Goal: Task Accomplishment & Management: Manage account settings

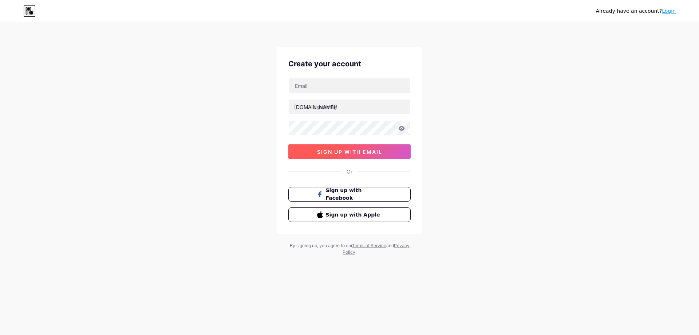
click at [360, 155] on button "sign up with email" at bounding box center [349, 151] width 122 height 15
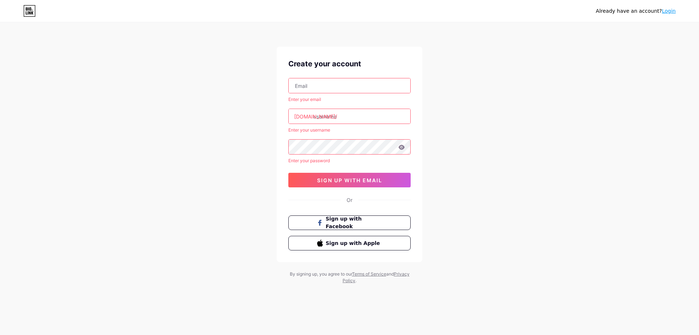
click at [669, 11] on link "Login" at bounding box center [669, 11] width 14 height 6
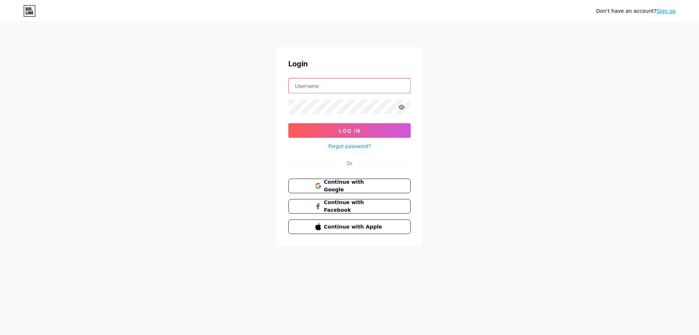
type input "[EMAIL_ADDRESS][DOMAIN_NAME]"
click at [371, 133] on button "Log In" at bounding box center [349, 130] width 122 height 15
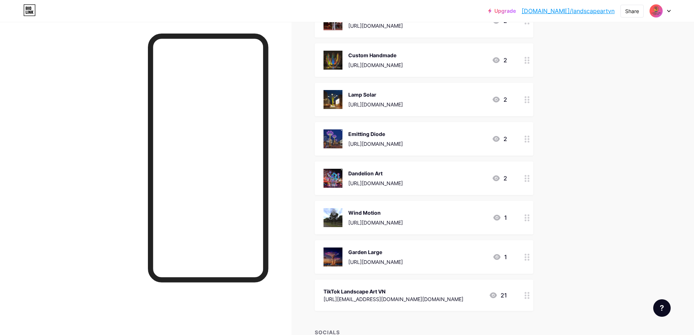
scroll to position [801, 0]
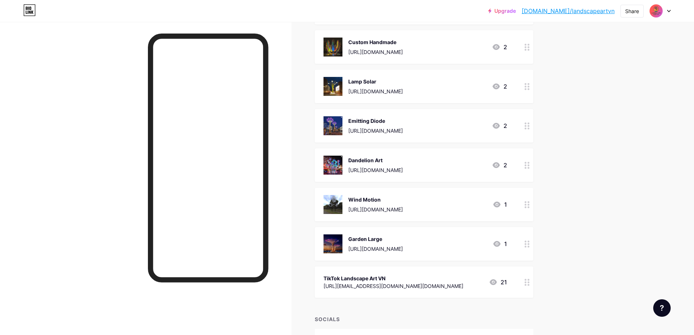
click at [529, 206] on icon at bounding box center [526, 204] width 5 height 7
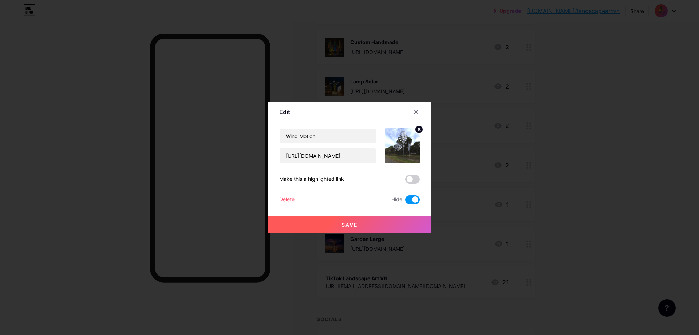
click at [410, 200] on span at bounding box center [412, 199] width 15 height 9
click at [405, 201] on input "checkbox" at bounding box center [405, 201] width 0 height 0
click at [390, 224] on button "Save" at bounding box center [350, 224] width 164 height 17
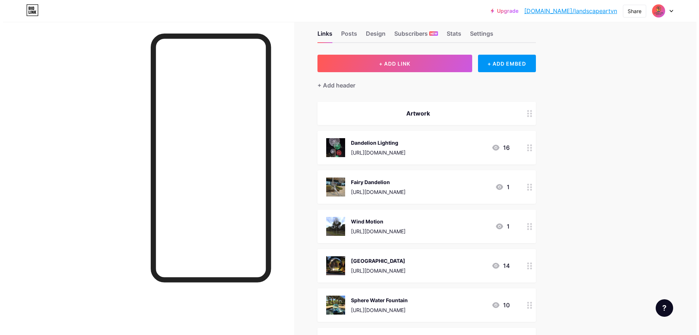
scroll to position [0, 0]
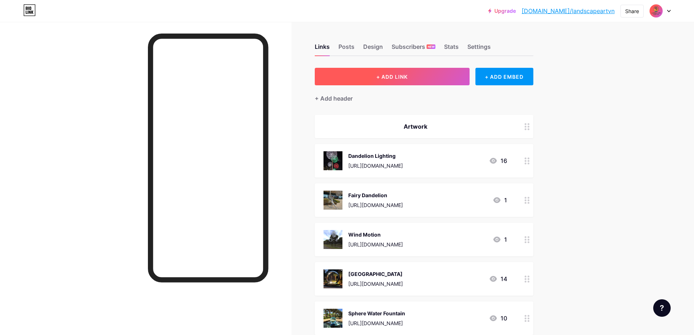
click at [404, 72] on button "+ ADD LINK" at bounding box center [392, 76] width 155 height 17
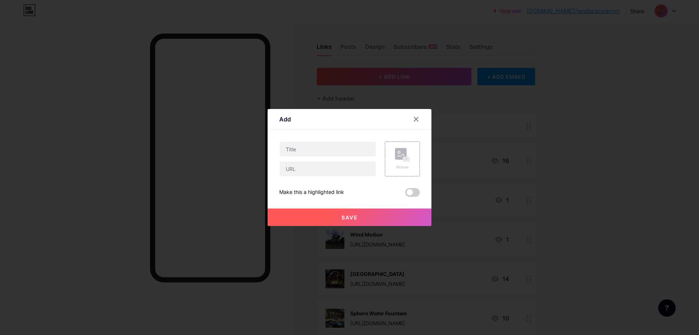
click at [329, 176] on div "Picture Make this a highlighted link Save" at bounding box center [349, 168] width 141 height 55
click at [288, 169] on input "text" at bounding box center [328, 168] width 96 height 15
paste input "[URL][DOMAIN_NAME]"
type input "[URL][DOMAIN_NAME]"
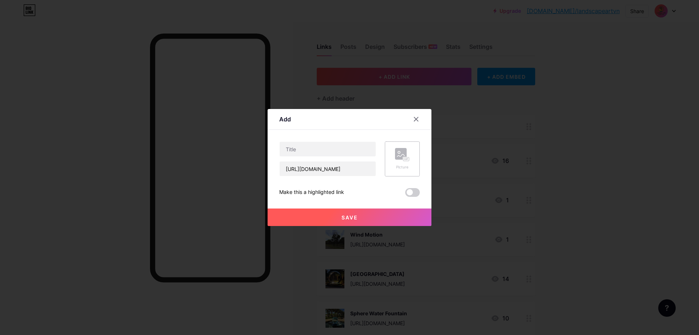
click at [395, 162] on div "Picture" at bounding box center [402, 159] width 15 height 22
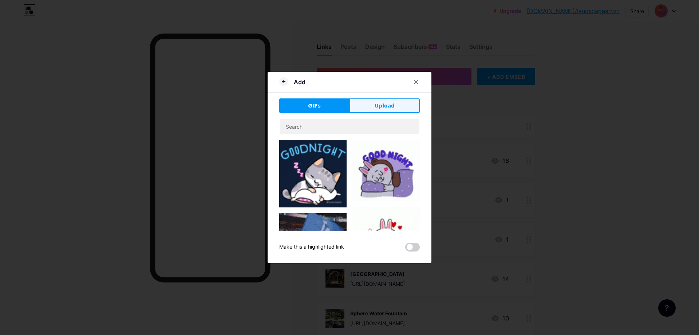
click at [378, 104] on span "Upload" at bounding box center [385, 106] width 20 height 8
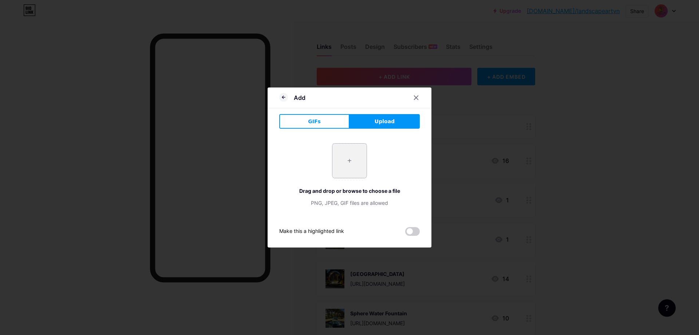
click at [346, 170] on input "file" at bounding box center [350, 160] width 34 height 34
click at [320, 128] on button "GIFs" at bounding box center [314, 121] width 70 height 15
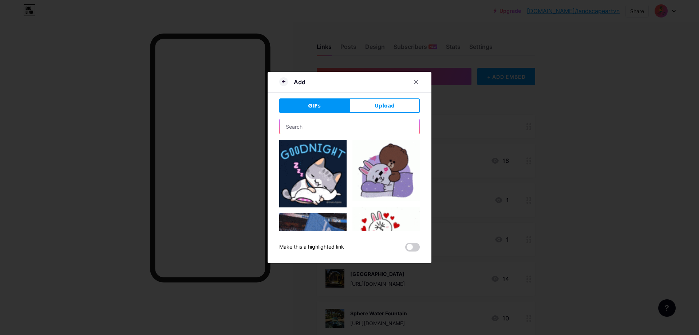
click at [326, 125] on input "text" at bounding box center [350, 126] width 140 height 15
paste input "[URL][DOMAIN_NAME]"
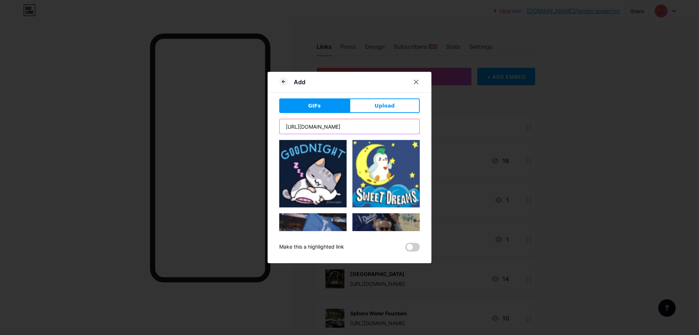
drag, startPoint x: 394, startPoint y: 131, endPoint x: 148, endPoint y: 115, distance: 246.4
click at [151, 116] on div "Add GIFs Upload Content YouTube Play YouTube video without leaving your page. A…" at bounding box center [349, 167] width 699 height 335
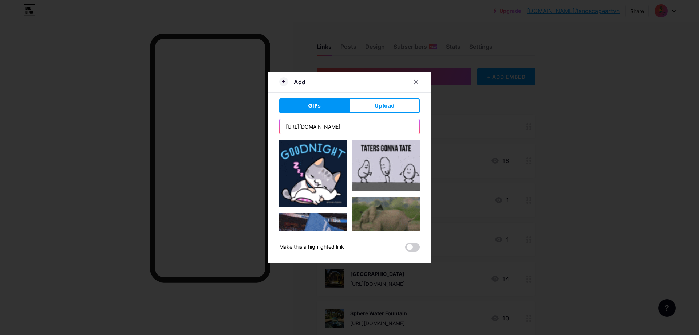
paste input "Luminous butterfly swing"
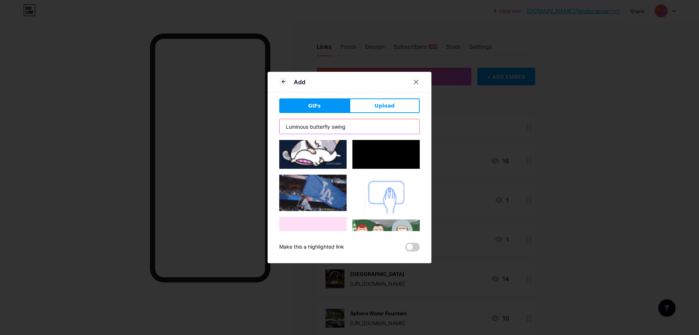
scroll to position [0, 0]
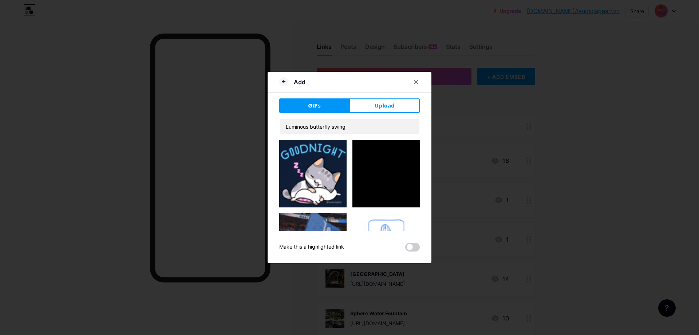
click at [327, 106] on button "GIFs" at bounding box center [314, 105] width 70 height 15
click at [360, 125] on input "Luminous butterfly swing" at bounding box center [350, 126] width 140 height 15
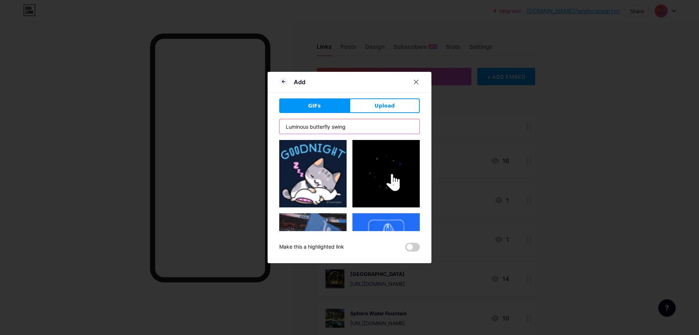
drag, startPoint x: 308, startPoint y: 129, endPoint x: 272, endPoint y: 124, distance: 36.7
click at [273, 124] on div "Add GIFs Upload Content YouTube Play YouTube video without leaving your page. A…" at bounding box center [350, 167] width 164 height 191
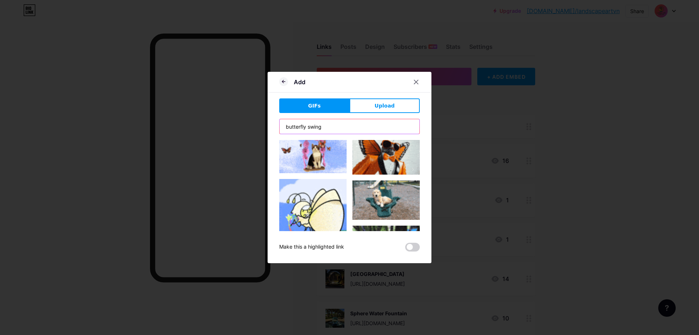
scroll to position [219, 0]
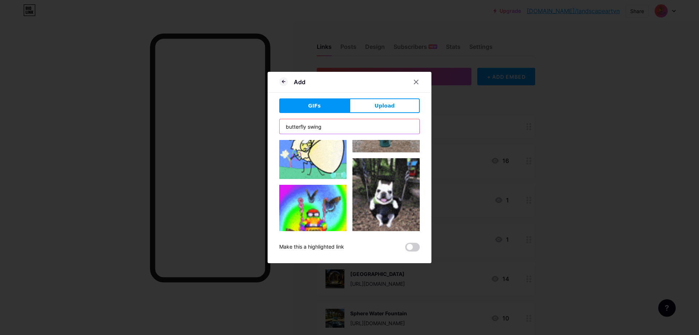
paste input "Luminous butterfly swing"
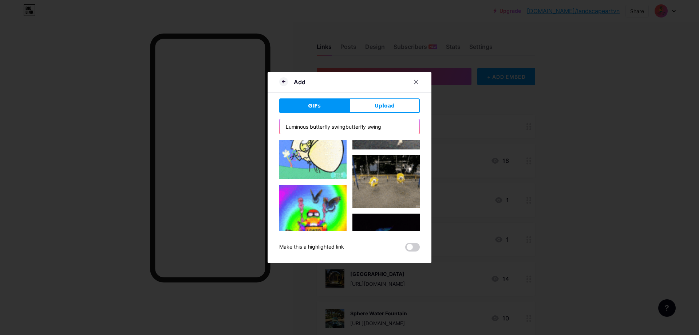
drag, startPoint x: 383, startPoint y: 126, endPoint x: 343, endPoint y: 127, distance: 40.1
click at [343, 127] on input "Luminous butterfly swingbutterfly swing" at bounding box center [350, 126] width 140 height 15
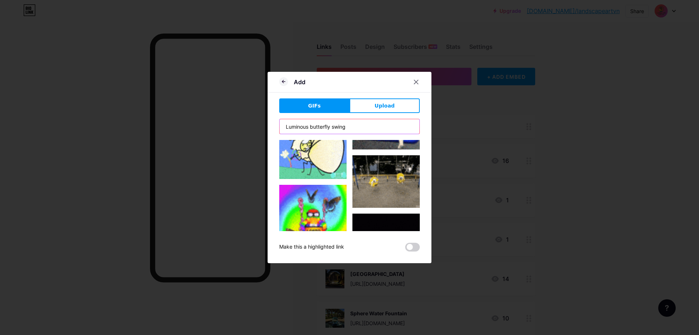
type input "Luminous butterfly swing"
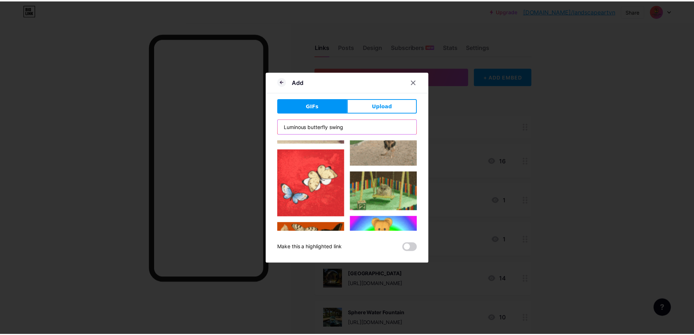
scroll to position [194, 0]
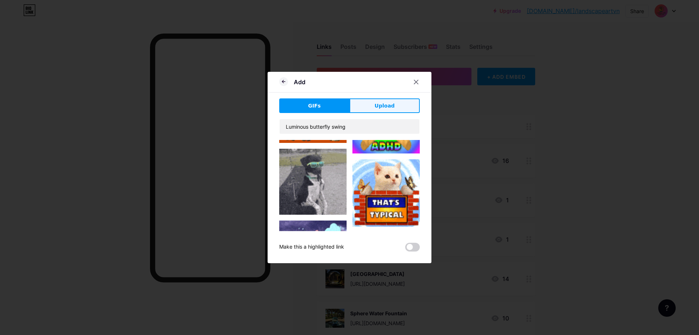
click at [384, 105] on span "Upload" at bounding box center [385, 106] width 20 height 8
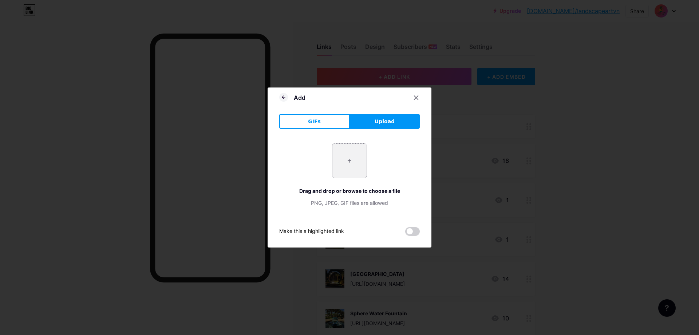
click at [355, 159] on input "file" at bounding box center [350, 160] width 34 height 34
type input "C:\fakepath\13af9e04b6b42438d58158c622fc0824.jpg"
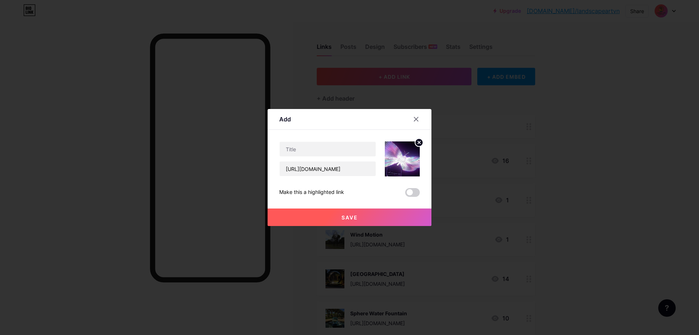
click at [403, 166] on img at bounding box center [402, 158] width 35 height 35
click at [418, 144] on circle at bounding box center [419, 142] width 8 height 8
click at [404, 160] on rect at bounding box center [407, 159] width 6 height 4
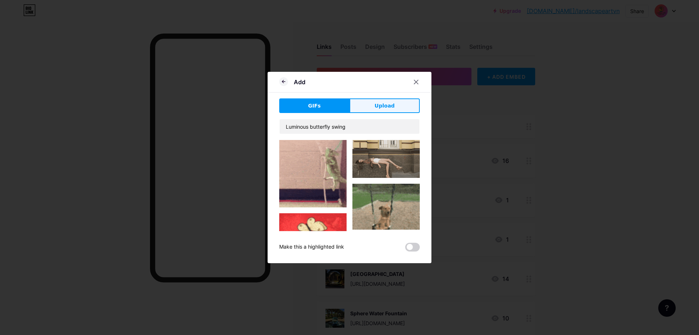
click at [392, 104] on button "Upload" at bounding box center [385, 105] width 70 height 15
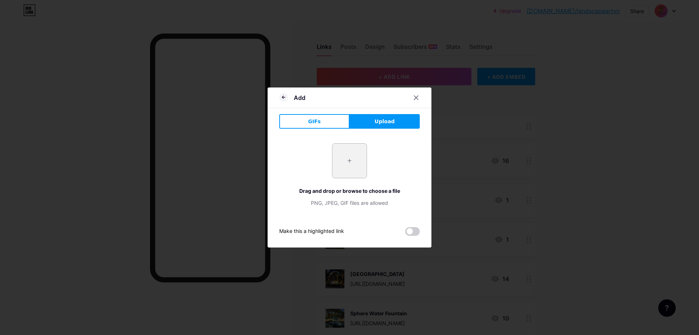
click at [351, 158] on input "file" at bounding box center [350, 160] width 34 height 34
type input "C:\fakepath\5309504c539890ba0f4a659de866a0ae.jpg"
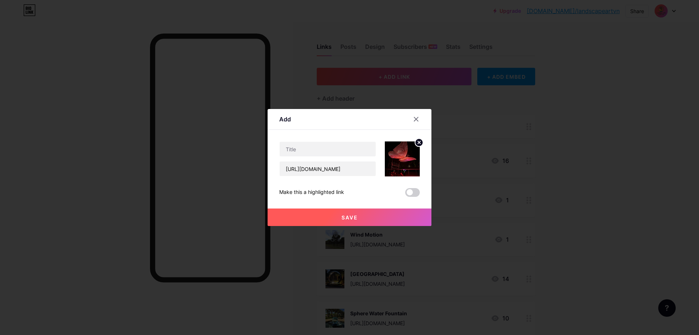
click at [387, 194] on div "Make this a highlighted link" at bounding box center [349, 192] width 141 height 9
click at [398, 173] on img at bounding box center [402, 158] width 35 height 35
click at [375, 195] on div "Make this a highlighted link" at bounding box center [349, 192] width 141 height 9
click at [337, 150] on input "text" at bounding box center [328, 149] width 96 height 15
paste input "Luminous butterfly swing"
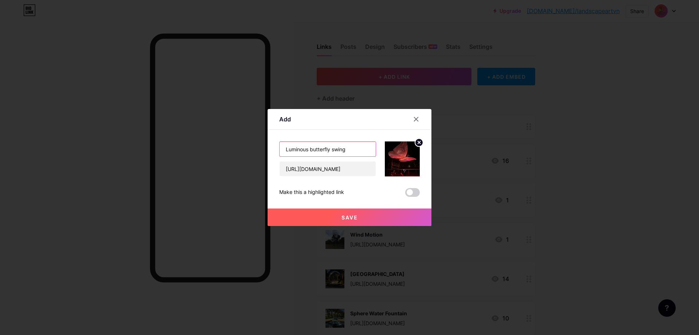
drag, startPoint x: 311, startPoint y: 150, endPoint x: 251, endPoint y: 141, distance: 61.2
click at [251, 141] on div "Add Content YouTube Play YouTube video without leaving your page. ADD Vimeo Pla…" at bounding box center [349, 167] width 699 height 335
type input "Butterfly swing"
click at [408, 195] on span at bounding box center [412, 192] width 15 height 9
click at [405, 194] on input "checkbox" at bounding box center [405, 194] width 0 height 0
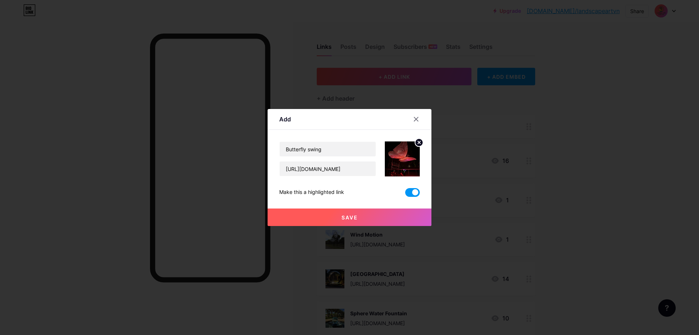
click at [370, 212] on button "Save" at bounding box center [350, 216] width 164 height 17
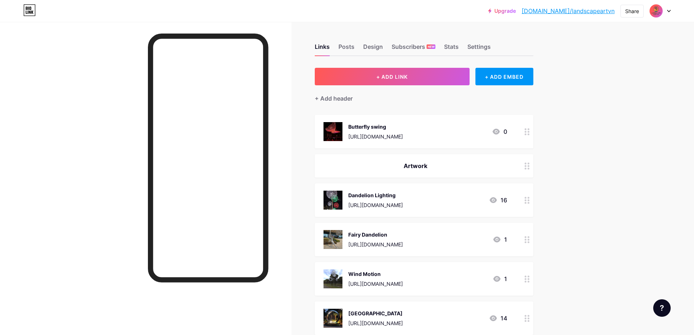
click at [524, 129] on div at bounding box center [527, 132] width 12 height 34
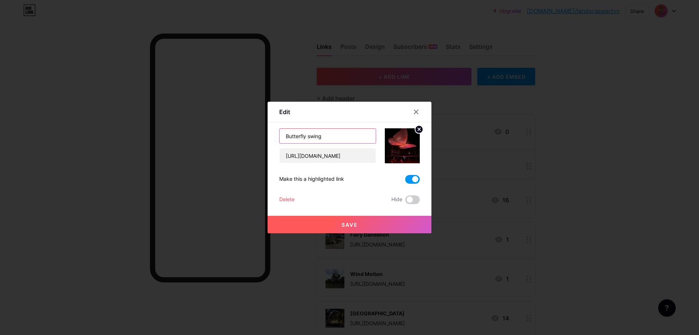
click at [306, 138] on input "Butterfly swing" at bounding box center [328, 136] width 96 height 15
click at [307, 138] on input "Butterfly swing" at bounding box center [328, 136] width 96 height 15
type input "Butterfly Swing"
click at [347, 223] on span "Save" at bounding box center [350, 224] width 16 height 6
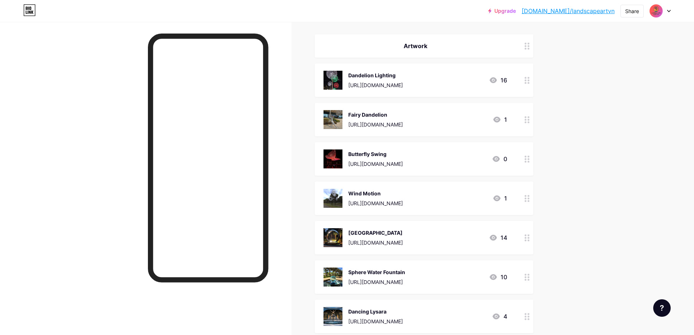
scroll to position [73, 0]
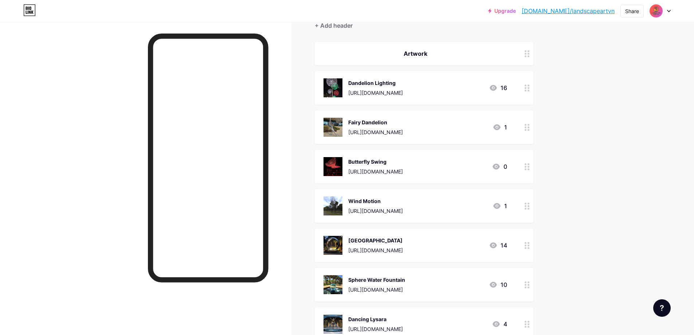
click at [529, 172] on div at bounding box center [527, 167] width 12 height 34
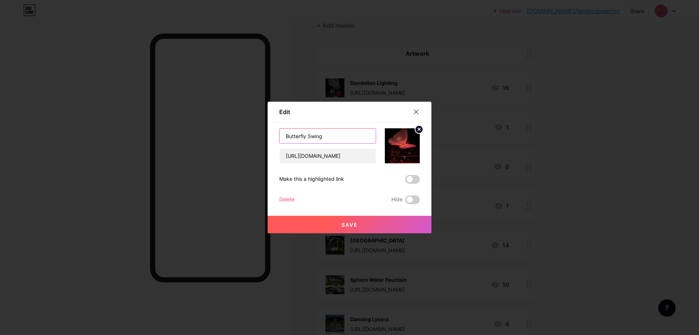
drag, startPoint x: 247, startPoint y: 137, endPoint x: 228, endPoint y: 140, distance: 18.8
click at [220, 137] on div "Edit Content YouTube Play YouTube video without leaving your page. ADD Vimeo Pl…" at bounding box center [349, 167] width 699 height 335
paste input "Luminous butterfly s"
click at [310, 137] on input "Luminous butterfly swing" at bounding box center [328, 136] width 96 height 15
type input "Luminous Butterfly Swing"
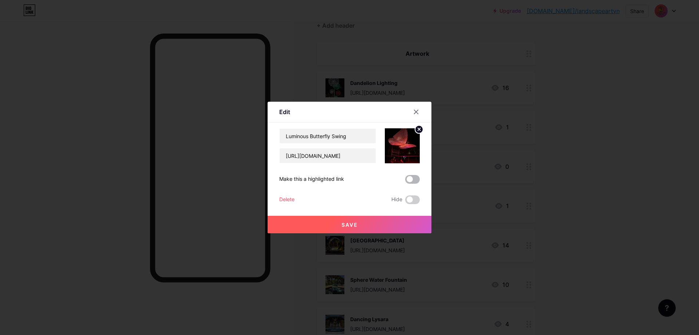
click at [414, 182] on span at bounding box center [412, 179] width 15 height 9
click at [405, 181] on input "checkbox" at bounding box center [405, 181] width 0 height 0
click at [393, 218] on button "Save" at bounding box center [350, 224] width 164 height 17
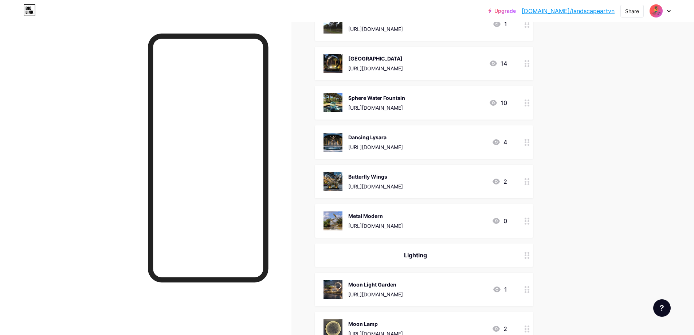
scroll to position [255, 0]
click at [529, 184] on circle at bounding box center [528, 184] width 2 height 2
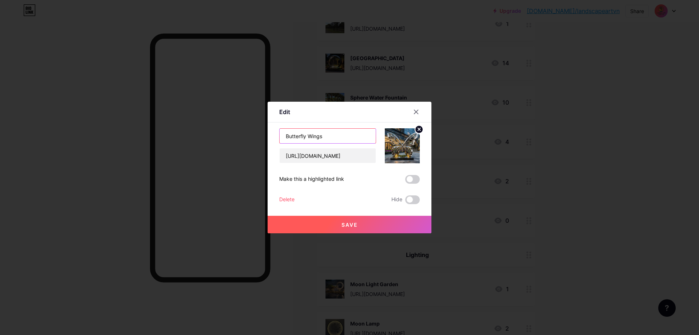
click at [331, 138] on input "Butterfly Wings" at bounding box center [328, 136] width 96 height 15
type input "Butterfly Sculpture"
click at [409, 185] on div "Butterfly Sculpture [URL][DOMAIN_NAME] Make this a highlighted link Delete Hide…" at bounding box center [349, 166] width 141 height 76
click at [412, 178] on span at bounding box center [412, 179] width 15 height 9
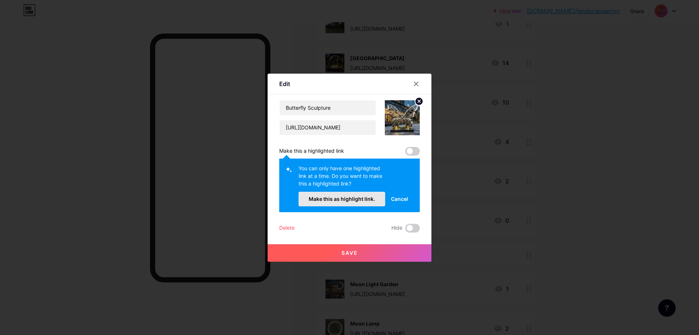
click at [360, 201] on span "Make this as highlight link." at bounding box center [342, 199] width 66 height 6
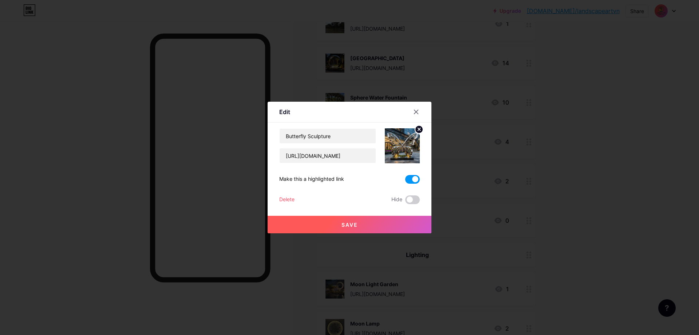
click at [375, 225] on button "Save" at bounding box center [350, 224] width 164 height 17
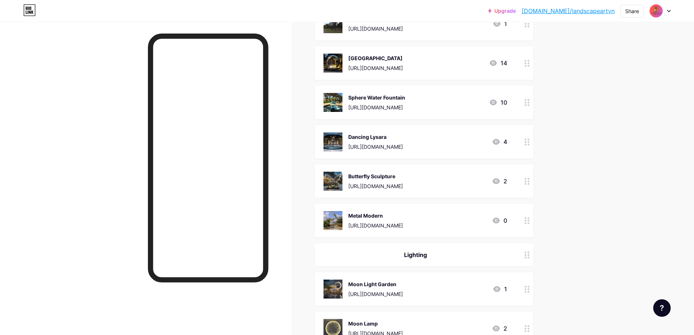
click at [533, 221] on div at bounding box center [527, 221] width 12 height 34
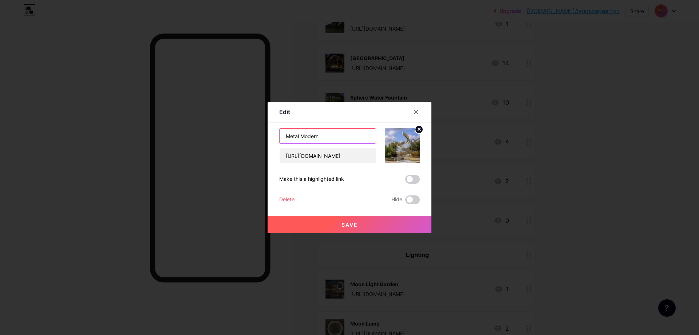
click at [323, 141] on input "Metal Modern" at bounding box center [328, 136] width 96 height 15
drag, startPoint x: 299, startPoint y: 139, endPoint x: 262, endPoint y: 140, distance: 36.8
click at [262, 140] on div "Edit Content YouTube Play YouTube video without leaving your page. ADD Vimeo Pl…" at bounding box center [349, 167] width 699 height 335
click at [328, 134] on input "Modern" at bounding box center [328, 136] width 96 height 15
type input "Modern Fountain"
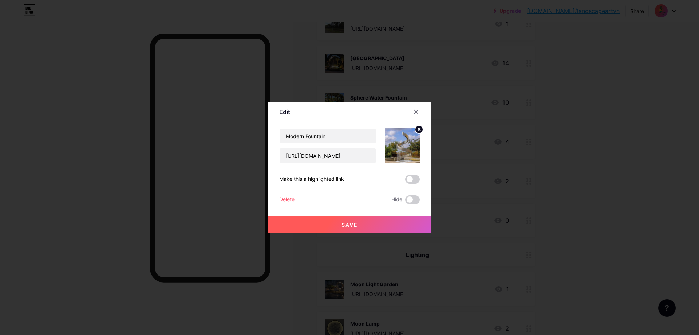
click at [409, 176] on span at bounding box center [412, 179] width 15 height 9
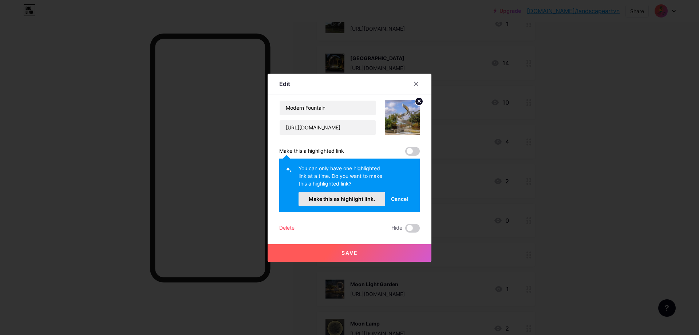
click at [362, 194] on button "Make this as highlight link." at bounding box center [342, 199] width 87 height 15
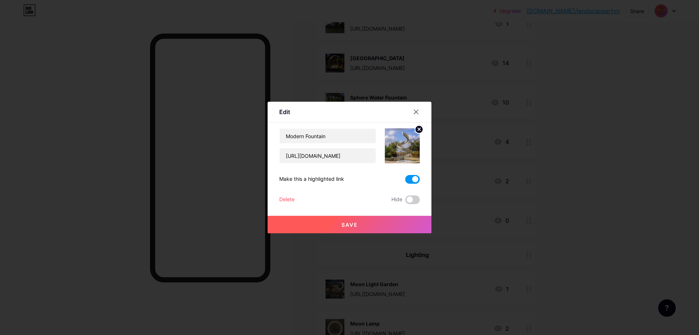
click at [373, 217] on button "Save" at bounding box center [350, 224] width 164 height 17
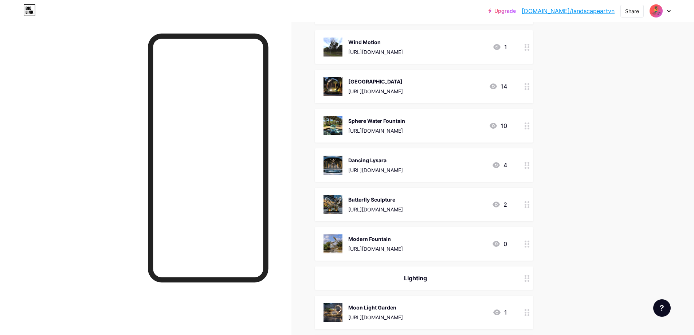
scroll to position [219, 0]
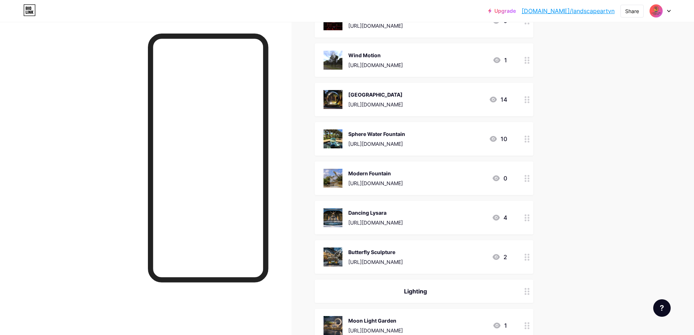
click at [526, 217] on circle at bounding box center [525, 218] width 2 height 2
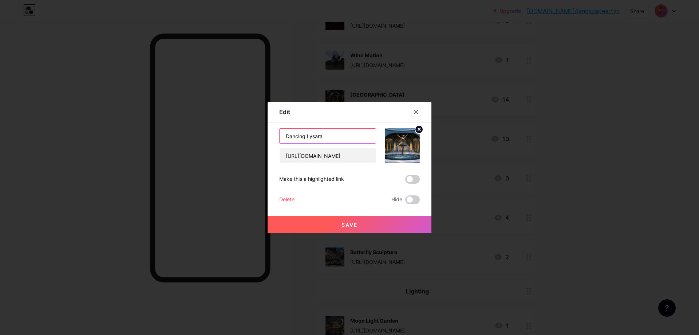
drag, startPoint x: 304, startPoint y: 139, endPoint x: 264, endPoint y: 138, distance: 39.4
click at [264, 138] on div "Edit Content YouTube Play YouTube video without leaving your page. ADD Vimeo Pl…" at bounding box center [349, 167] width 699 height 335
click at [331, 137] on input "Lysara" at bounding box center [328, 136] width 96 height 15
type input "Lysara Fountain"
click at [409, 179] on span at bounding box center [412, 179] width 15 height 9
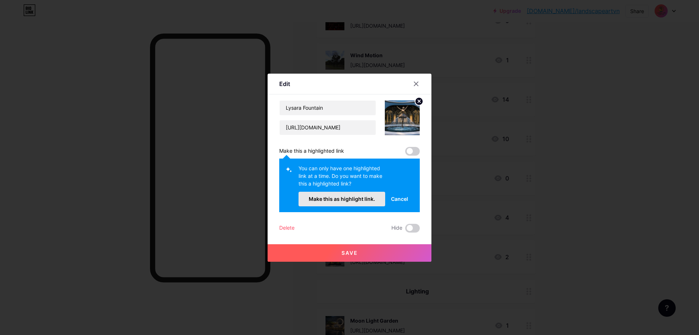
click at [358, 202] on button "Make this as highlight link." at bounding box center [342, 199] width 87 height 15
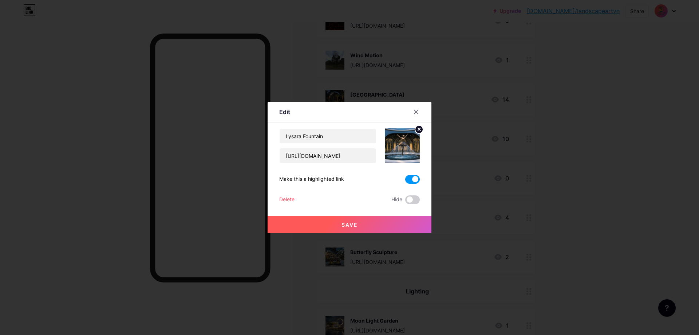
click at [361, 234] on div at bounding box center [349, 167] width 699 height 335
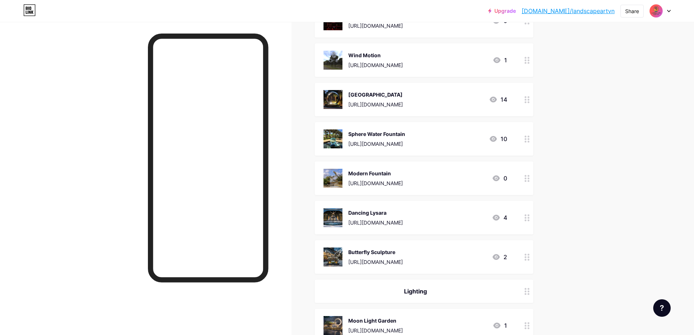
click at [364, 225] on div "[URL][DOMAIN_NAME]" at bounding box center [375, 223] width 55 height 8
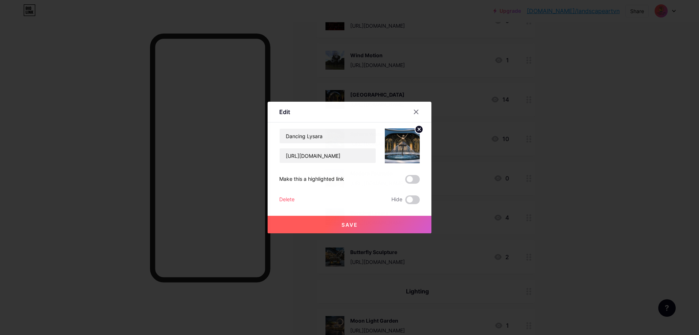
drag, startPoint x: 398, startPoint y: 181, endPoint x: 409, endPoint y: 181, distance: 10.9
click at [399, 181] on div "Make this a highlighted link" at bounding box center [349, 179] width 141 height 9
click at [409, 181] on span at bounding box center [412, 179] width 15 height 9
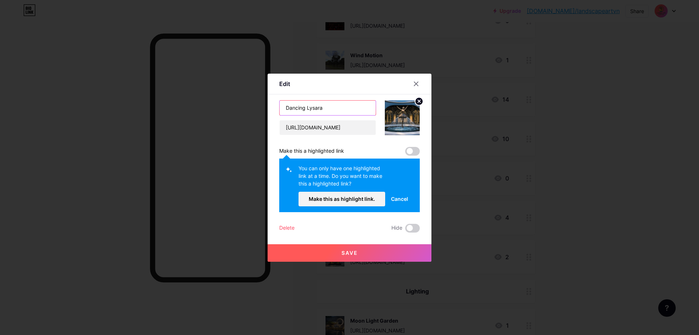
click at [302, 108] on input "Dancing Lysara" at bounding box center [328, 108] width 96 height 15
drag, startPoint x: 303, startPoint y: 109, endPoint x: 253, endPoint y: 110, distance: 49.9
click at [253, 110] on div "Edit Content YouTube Play YouTube video without leaving your page. ADD Vimeo Pl…" at bounding box center [349, 167] width 699 height 335
click at [311, 106] on input "Lysara" at bounding box center [328, 108] width 96 height 15
type input "Lysara Fountain"
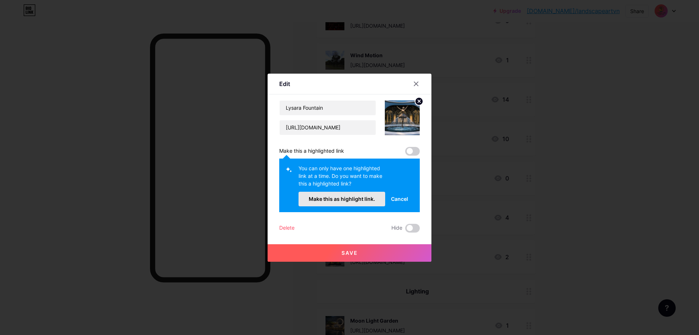
click at [357, 203] on button "Make this as highlight link." at bounding box center [342, 199] width 87 height 15
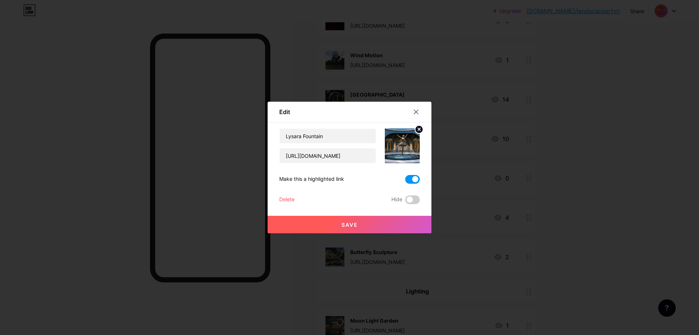
click at [347, 225] on span "Save" at bounding box center [350, 224] width 16 height 6
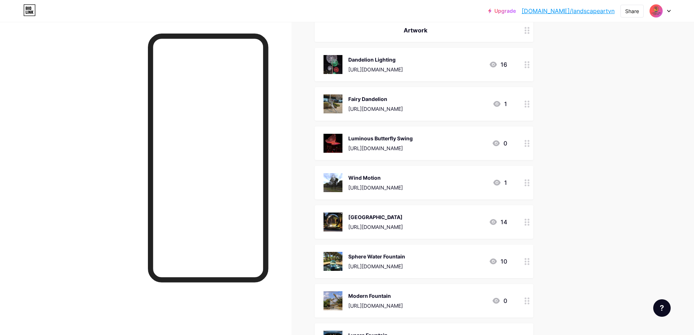
scroll to position [109, 0]
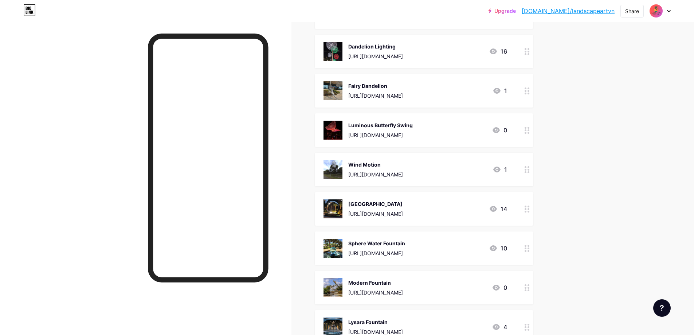
click at [530, 129] on icon at bounding box center [526, 130] width 5 height 7
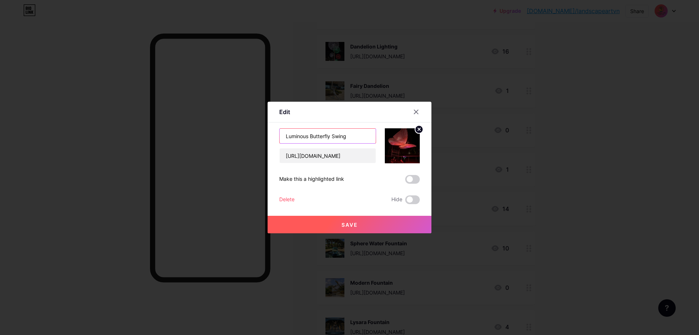
drag, startPoint x: 308, startPoint y: 138, endPoint x: 261, endPoint y: 134, distance: 47.2
click at [261, 134] on div "Edit Content YouTube Play YouTube video without leaving your page. ADD Vimeo Pl…" at bounding box center [349, 167] width 699 height 335
click at [415, 107] on div at bounding box center [416, 111] width 13 height 13
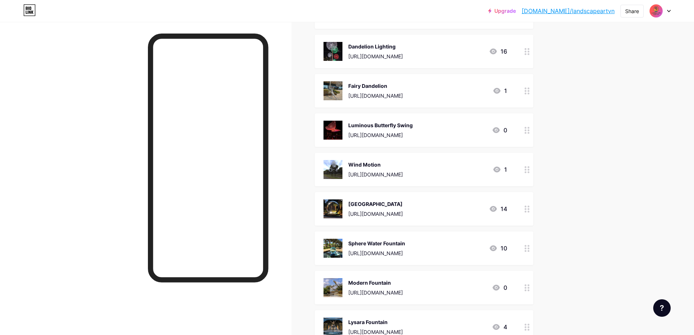
click at [529, 54] on icon at bounding box center [526, 51] width 5 height 7
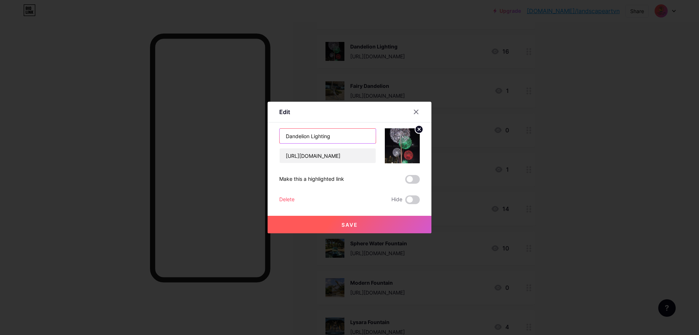
drag, startPoint x: 335, startPoint y: 136, endPoint x: 306, endPoint y: 141, distance: 29.6
click at [306, 141] on input "Dandelion Lighting" at bounding box center [328, 136] width 96 height 15
click at [334, 137] on input "Dandelion Lighting" at bounding box center [328, 136] width 96 height 15
drag, startPoint x: 339, startPoint y: 136, endPoint x: 310, endPoint y: 138, distance: 29.2
click at [310, 138] on input "Dandelion Lighting" at bounding box center [328, 136] width 96 height 15
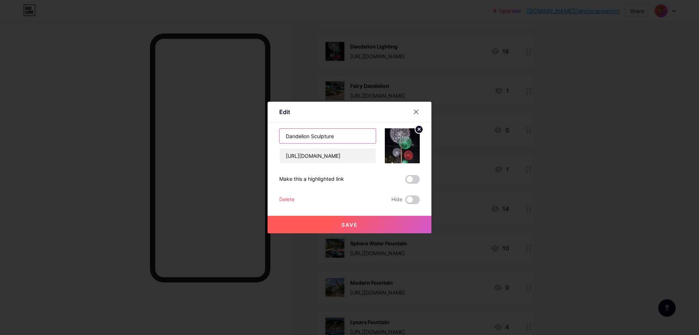
type input "Dandelion Sculpture"
click at [406, 180] on span at bounding box center [412, 179] width 15 height 9
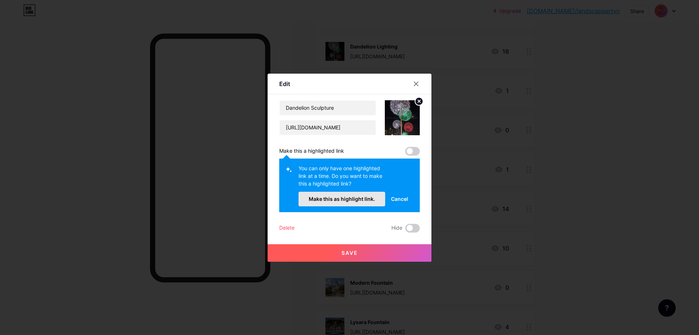
click at [344, 198] on span "Make this as highlight link." at bounding box center [342, 199] width 66 height 6
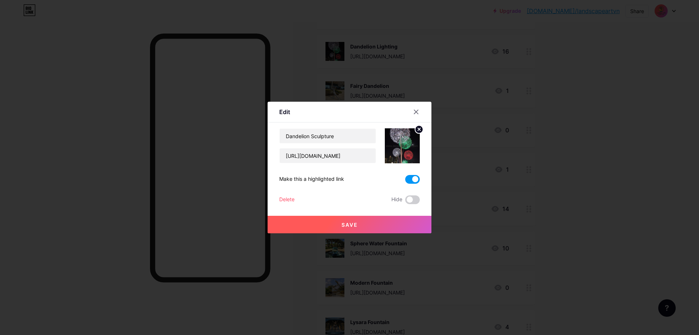
click at [348, 220] on button "Save" at bounding box center [350, 224] width 164 height 17
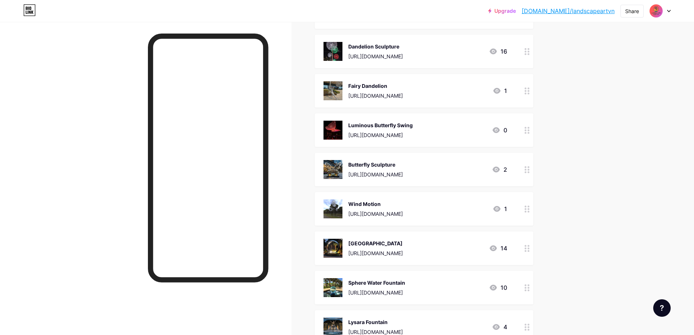
click at [527, 209] on icon at bounding box center [526, 208] width 5 height 7
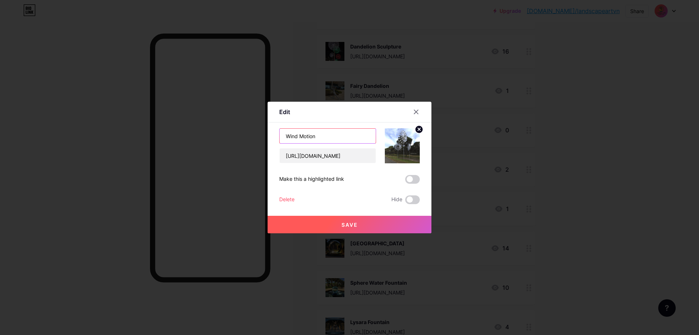
click at [323, 141] on input "Wind Motion" at bounding box center [328, 136] width 96 height 15
type input "Wind Motion Sculpture"
click at [411, 181] on span at bounding box center [412, 179] width 15 height 9
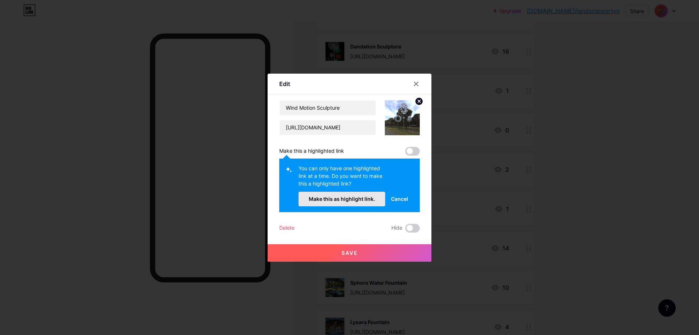
click at [341, 203] on button "Make this as highlight link." at bounding box center [342, 199] width 87 height 15
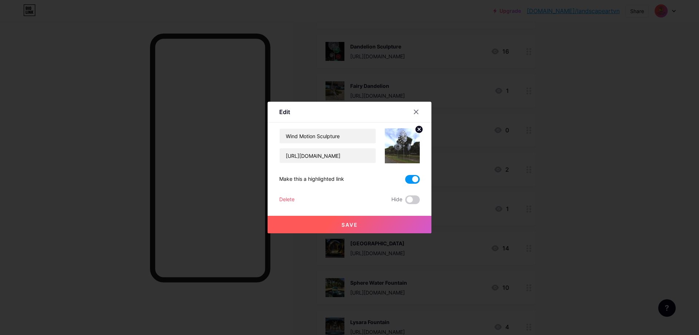
click at [351, 227] on span "Save" at bounding box center [350, 224] width 16 height 6
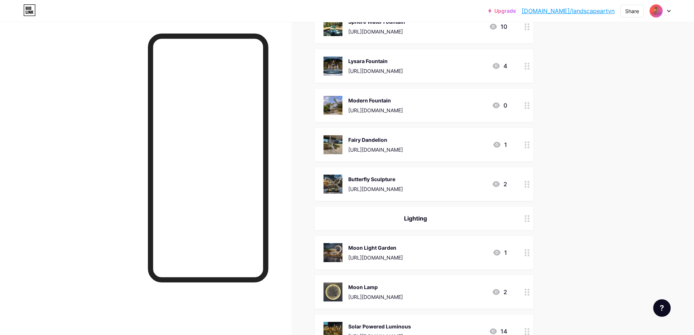
scroll to position [328, 0]
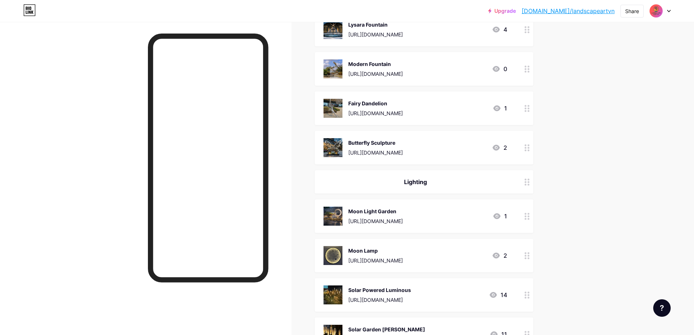
click at [334, 68] on img at bounding box center [332, 68] width 19 height 19
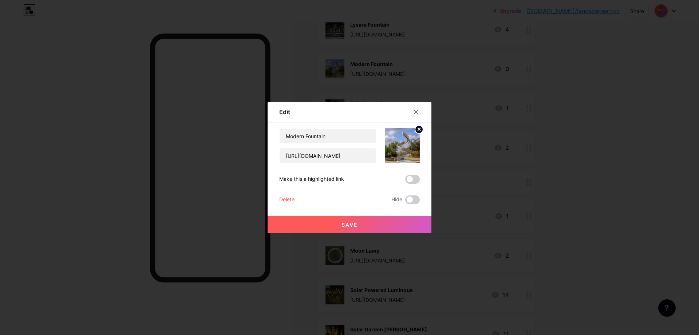
click at [413, 113] on icon at bounding box center [416, 112] width 6 height 6
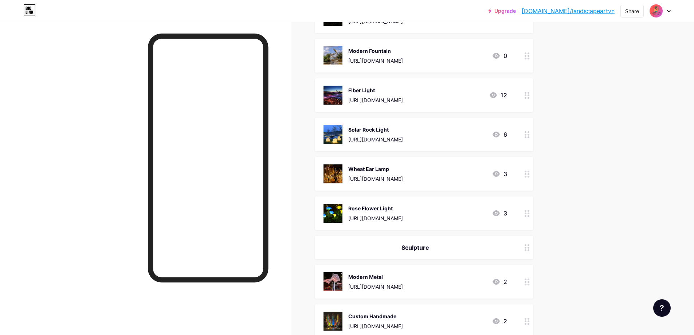
scroll to position [619, 0]
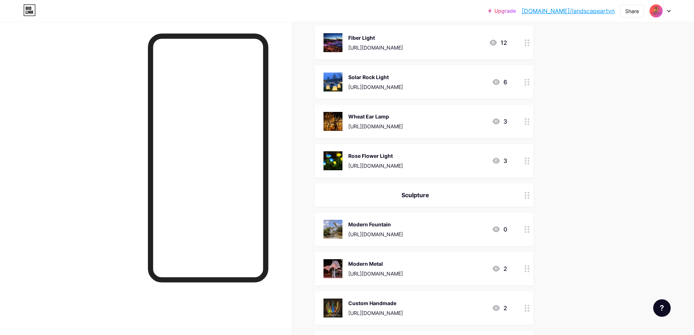
click at [529, 232] on circle at bounding box center [528, 232] width 2 height 2
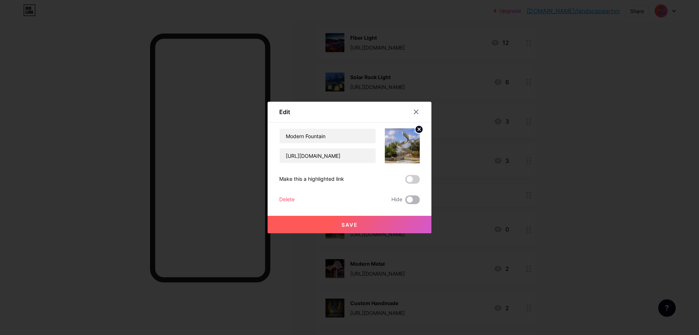
click at [409, 201] on span at bounding box center [412, 199] width 15 height 9
click at [405, 201] on input "checkbox" at bounding box center [405, 201] width 0 height 0
click at [385, 225] on button "Save" at bounding box center [350, 224] width 164 height 17
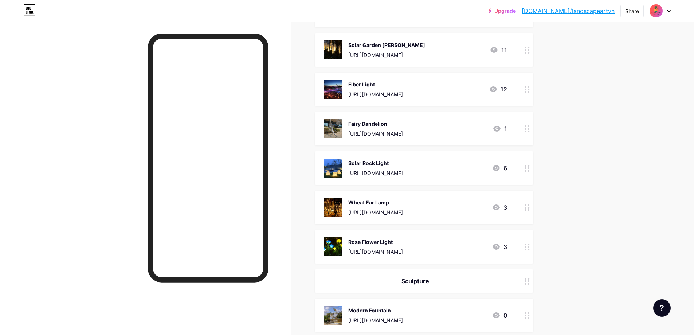
scroll to position [546, 0]
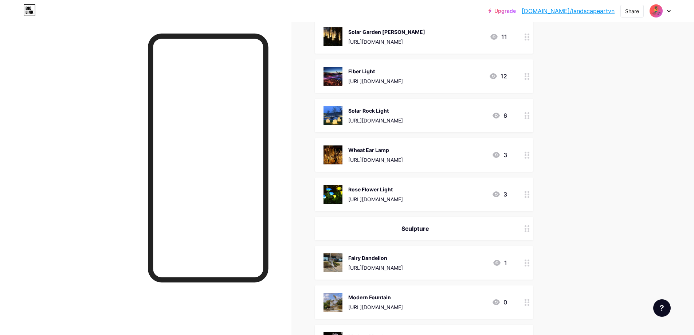
click at [532, 267] on div at bounding box center [527, 263] width 12 height 34
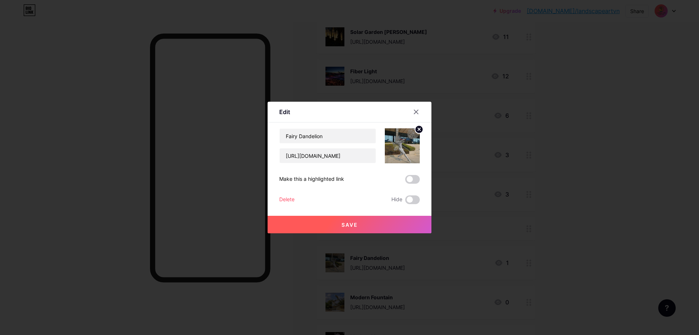
drag, startPoint x: 412, startPoint y: 201, endPoint x: 403, endPoint y: 219, distance: 20.4
click at [412, 201] on span at bounding box center [412, 199] width 15 height 9
click at [405, 201] on input "checkbox" at bounding box center [405, 201] width 0 height 0
click at [378, 228] on button "Save" at bounding box center [350, 224] width 164 height 17
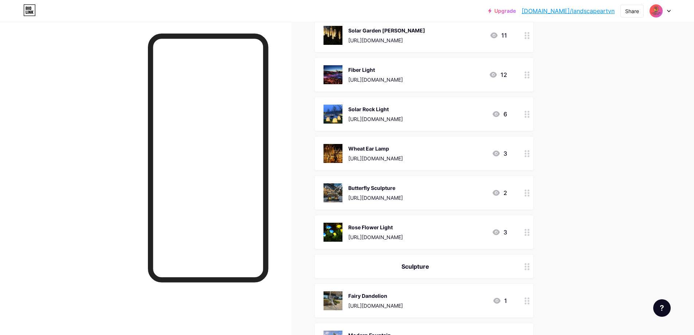
scroll to position [551, 0]
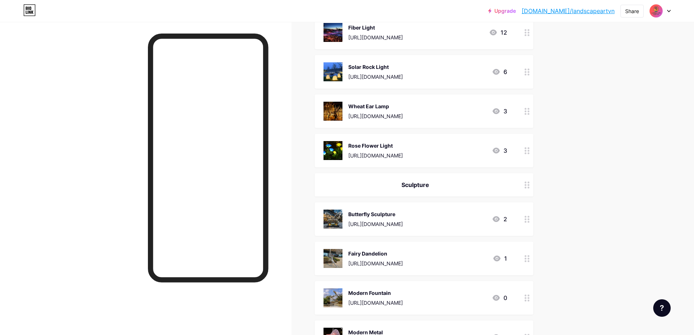
click at [530, 222] on icon at bounding box center [526, 219] width 5 height 7
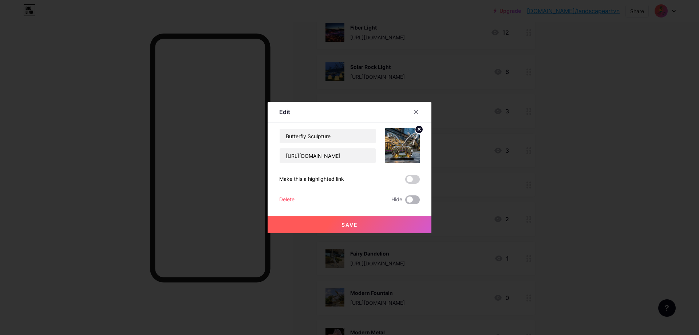
click at [412, 202] on span at bounding box center [412, 199] width 15 height 9
click at [405, 201] on input "checkbox" at bounding box center [405, 201] width 0 height 0
click at [374, 223] on button "Save" at bounding box center [350, 224] width 164 height 17
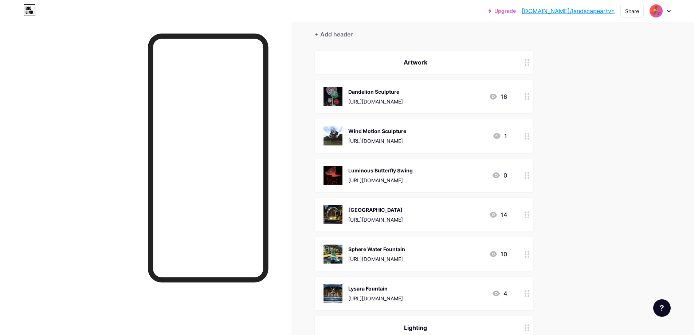
scroll to position [77, 0]
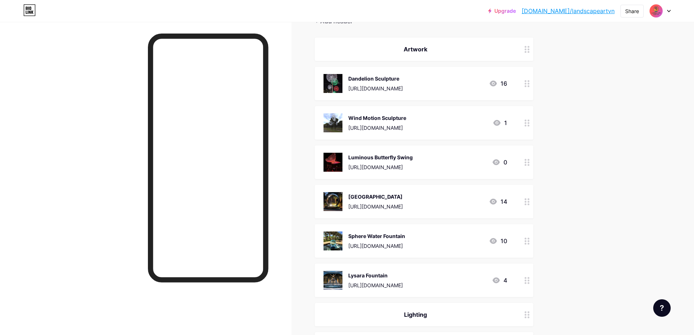
click at [531, 166] on div at bounding box center [527, 162] width 12 height 34
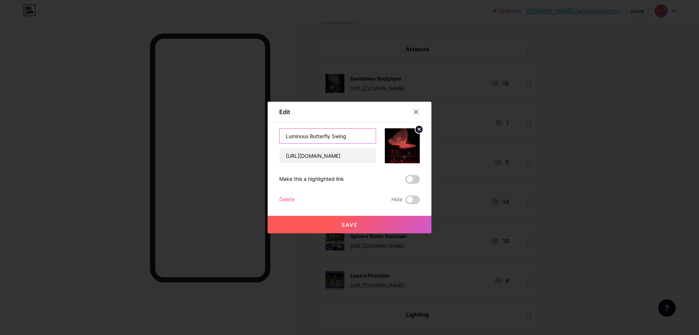
drag, startPoint x: 308, startPoint y: 136, endPoint x: 272, endPoint y: 137, distance: 36.4
click at [272, 137] on div "Edit Content YouTube Play YouTube video without leaving your page. ADD Vimeo Pl…" at bounding box center [350, 167] width 164 height 131
type input "Butterfly Swing"
click at [410, 179] on span at bounding box center [412, 179] width 15 height 9
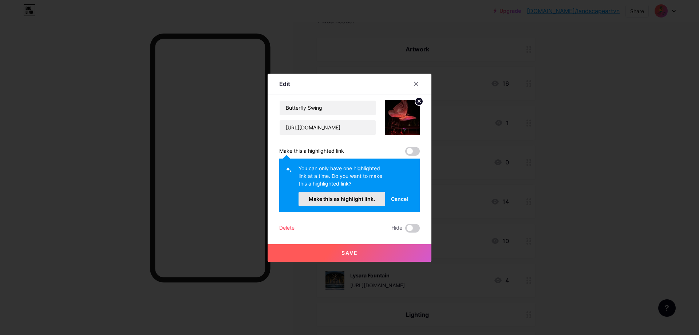
click at [350, 198] on span "Make this as highlight link." at bounding box center [342, 199] width 66 height 6
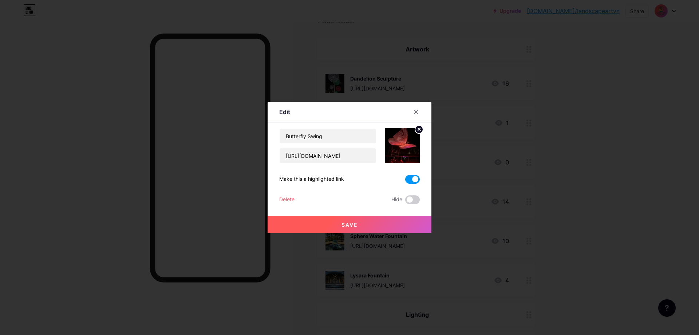
click at [363, 219] on button "Save" at bounding box center [350, 224] width 164 height 17
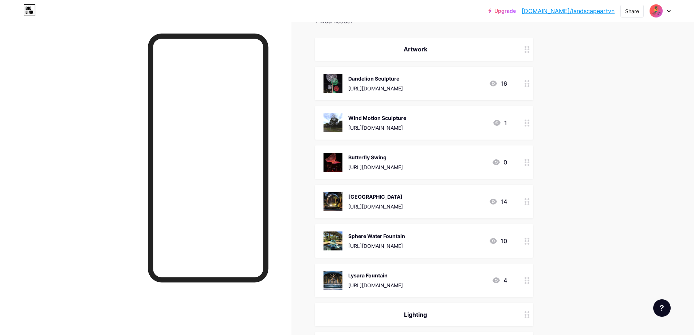
click at [526, 162] on circle at bounding box center [525, 162] width 2 height 2
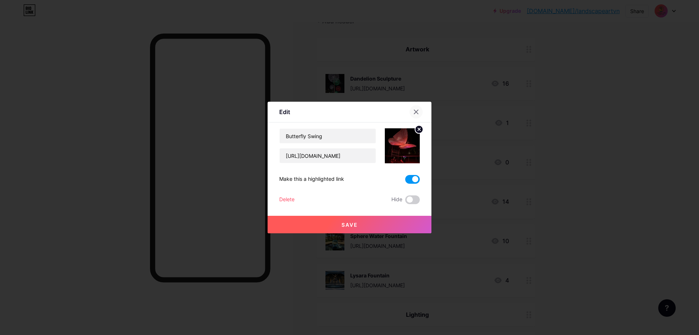
click at [414, 112] on icon at bounding box center [416, 112] width 4 height 4
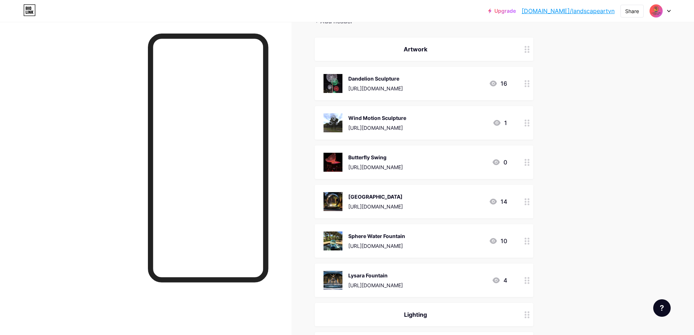
click at [530, 163] on icon at bounding box center [526, 162] width 5 height 7
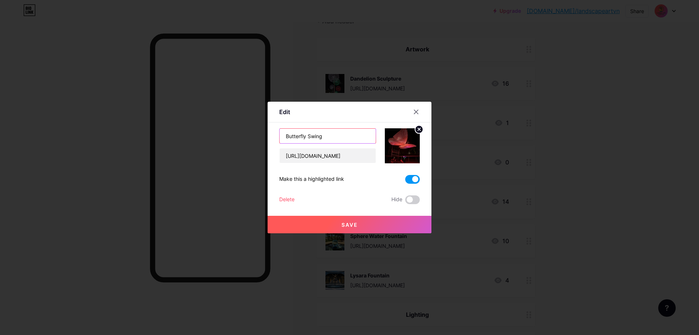
click at [333, 138] on input "Butterfly Swing" at bounding box center [328, 136] width 96 height 15
type input "Butterfly Swing"
click at [415, 109] on icon at bounding box center [416, 112] width 6 height 6
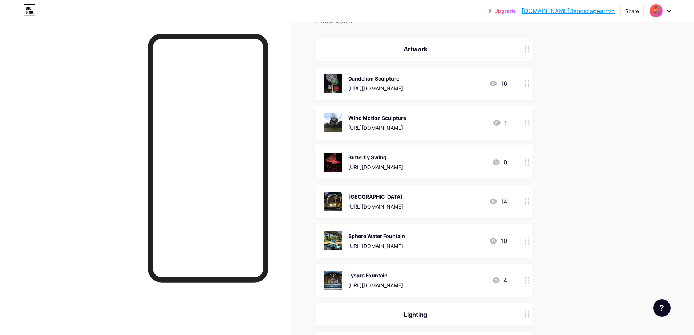
click at [526, 162] on circle at bounding box center [525, 162] width 2 height 2
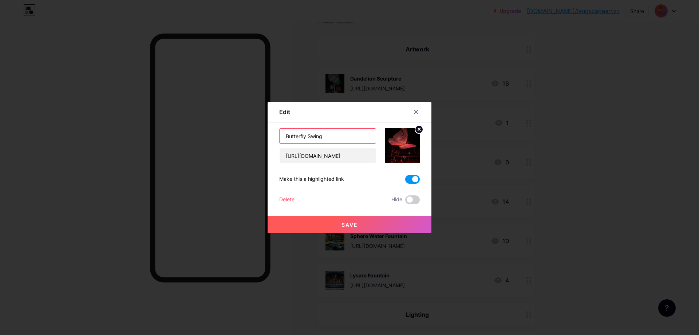
drag, startPoint x: 283, startPoint y: 136, endPoint x: 293, endPoint y: 142, distance: 11.6
click at [284, 136] on input "Butterfly Swing" at bounding box center [328, 136] width 96 height 15
paste input "Luminous"
type input "Luminous Butterfly Swing"
click at [385, 223] on button "Save" at bounding box center [350, 224] width 164 height 17
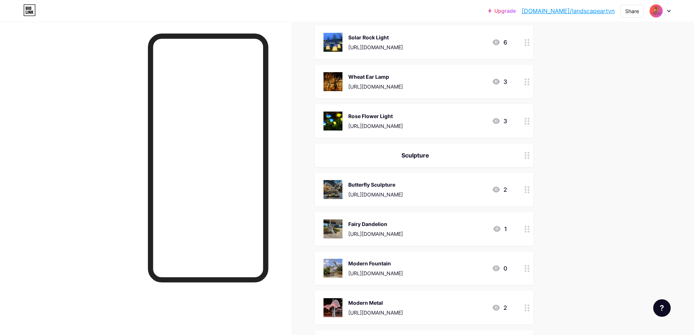
scroll to position [583, 0]
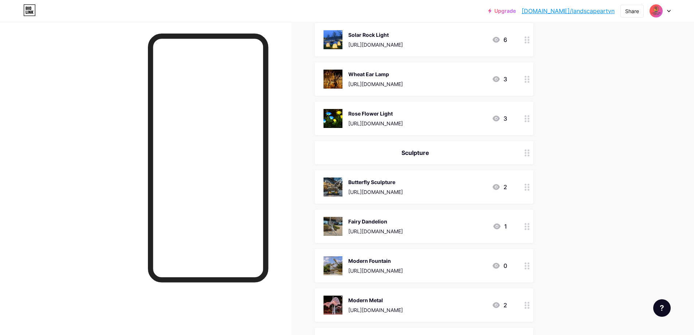
click at [530, 43] on div at bounding box center [527, 40] width 12 height 34
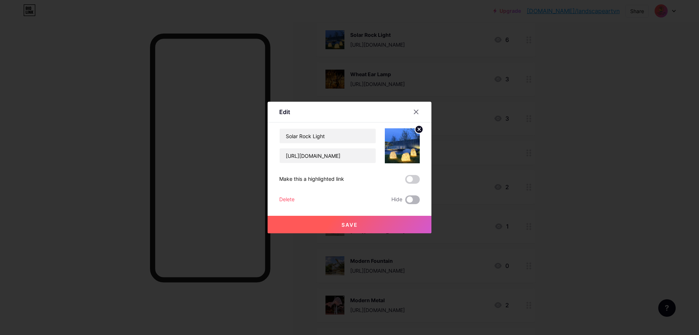
click at [413, 200] on span at bounding box center [412, 199] width 15 height 9
click at [405, 201] on input "checkbox" at bounding box center [405, 201] width 0 height 0
click at [387, 229] on button "Save" at bounding box center [350, 224] width 164 height 17
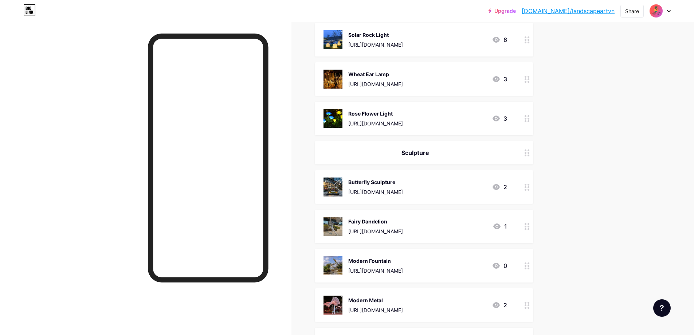
click at [531, 84] on div at bounding box center [527, 79] width 12 height 34
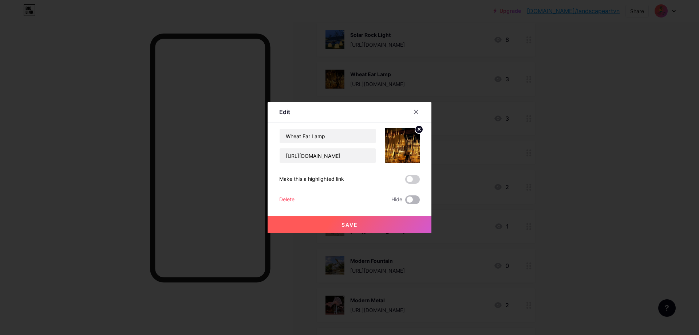
click at [410, 197] on span at bounding box center [412, 199] width 15 height 9
click at [405, 201] on input "checkbox" at bounding box center [405, 201] width 0 height 0
click at [392, 222] on button "Save" at bounding box center [350, 224] width 164 height 17
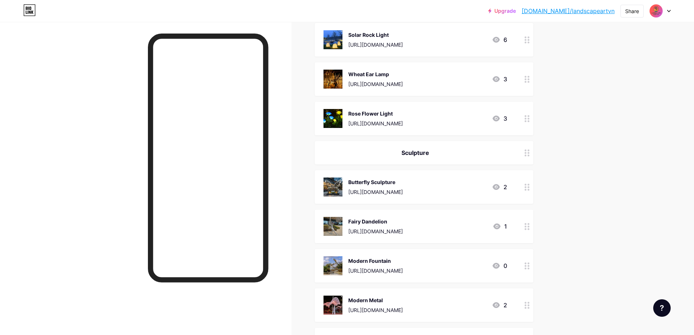
click at [529, 118] on icon at bounding box center [526, 118] width 5 height 7
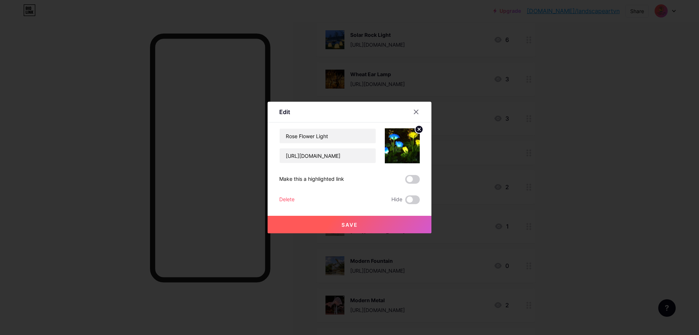
drag, startPoint x: 417, startPoint y: 201, endPoint x: 409, endPoint y: 206, distance: 8.7
click at [416, 201] on span at bounding box center [412, 199] width 15 height 9
click at [405, 201] on input "checkbox" at bounding box center [405, 201] width 0 height 0
click at [403, 228] on button "Save" at bounding box center [350, 224] width 164 height 17
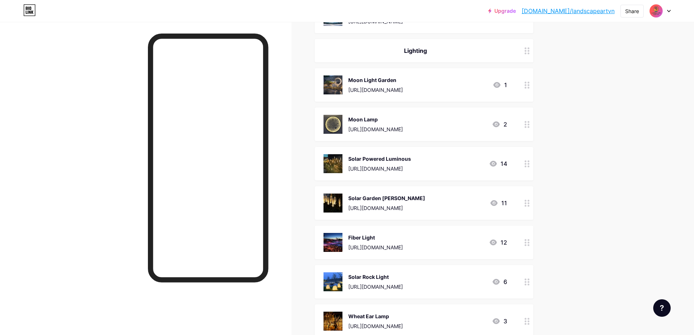
scroll to position [328, 0]
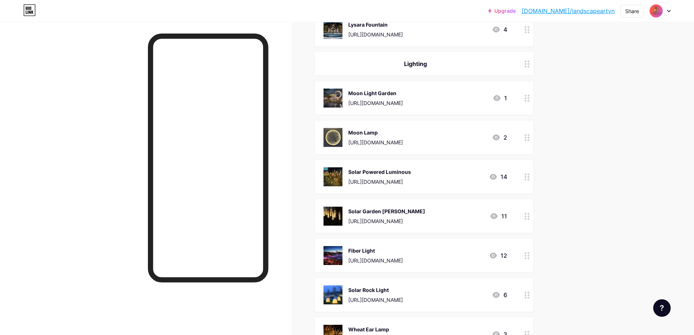
click at [532, 135] on div at bounding box center [527, 138] width 12 height 34
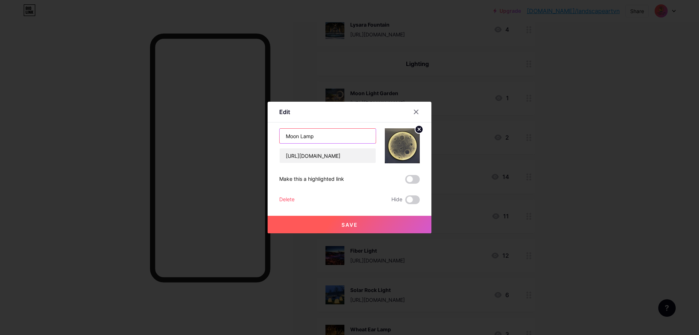
click at [284, 137] on input "Moon Lamp" at bounding box center [328, 136] width 96 height 15
drag, startPoint x: 346, startPoint y: 135, endPoint x: 231, endPoint y: 149, distance: 115.8
click at [231, 149] on div "Edit Content YouTube Play YouTube video without leaving your page. ADD Vimeo Pl…" at bounding box center [349, 167] width 699 height 335
type input "Wall Moon Lamp"
click at [410, 182] on span at bounding box center [412, 179] width 15 height 9
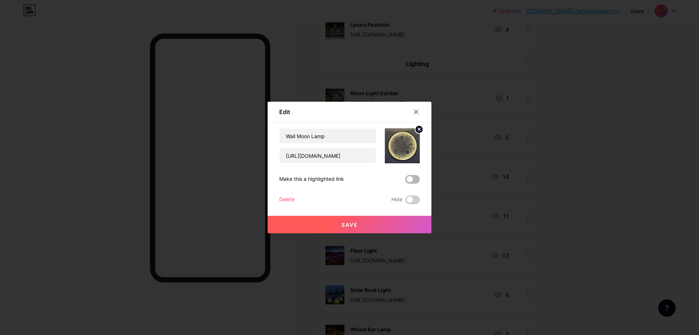
click at [405, 181] on input "checkbox" at bounding box center [405, 181] width 0 height 0
click at [385, 217] on button "Save" at bounding box center [350, 224] width 164 height 17
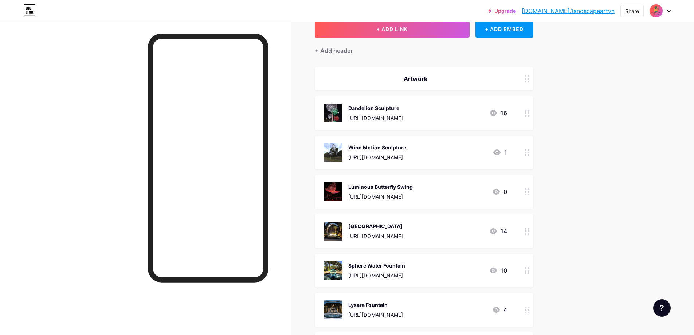
scroll to position [0, 0]
